Goal: Task Accomplishment & Management: Use online tool/utility

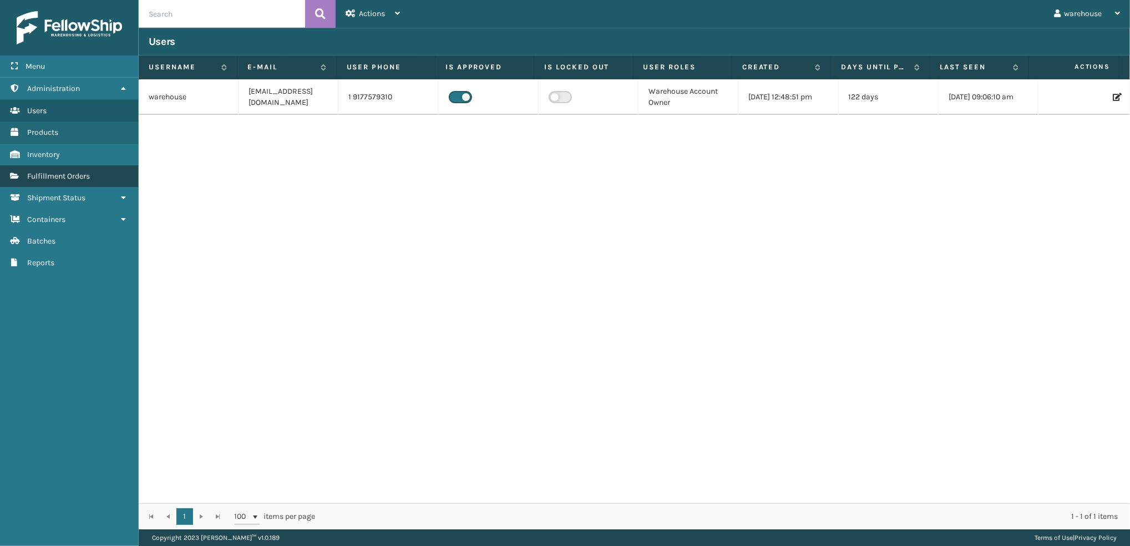
click at [80, 171] on span "Fulfillment Orders" at bounding box center [58, 175] width 63 height 9
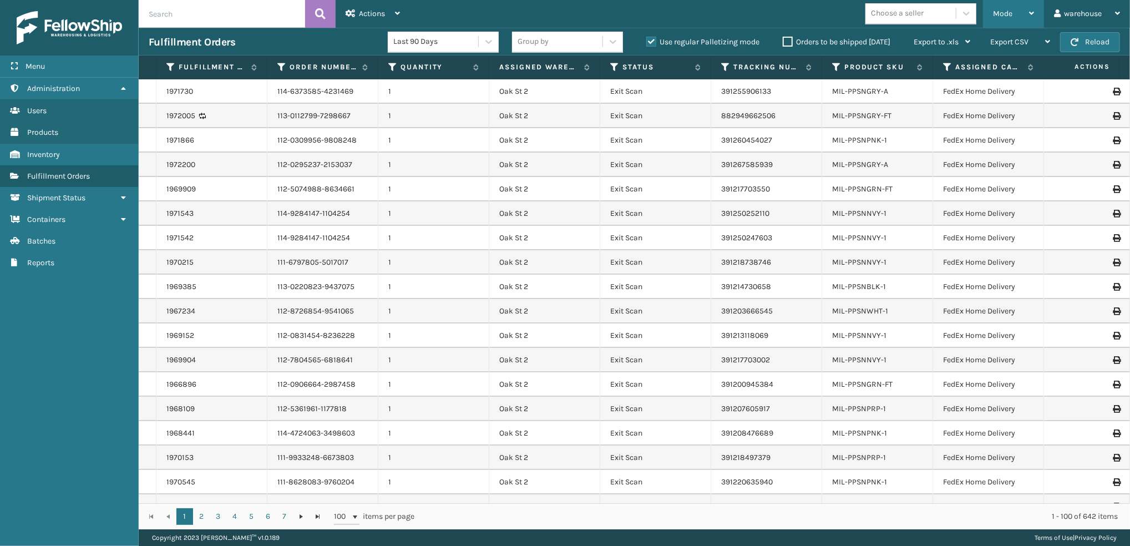
click at [1015, 9] on div "Mode" at bounding box center [1013, 14] width 41 height 28
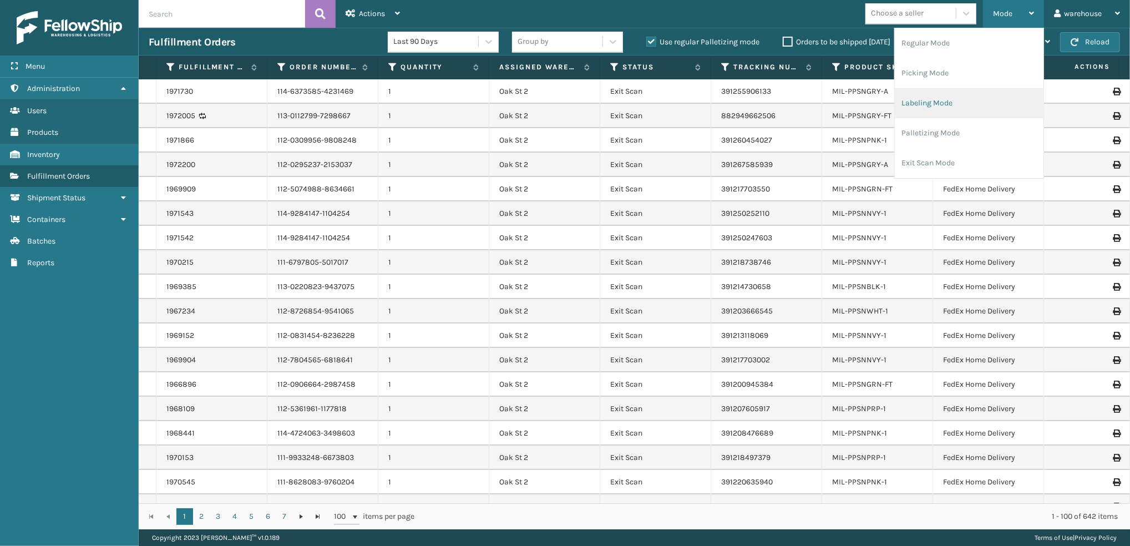
click at [996, 99] on li "Labeling Mode" at bounding box center [969, 103] width 149 height 30
